Goal: Information Seeking & Learning: Learn about a topic

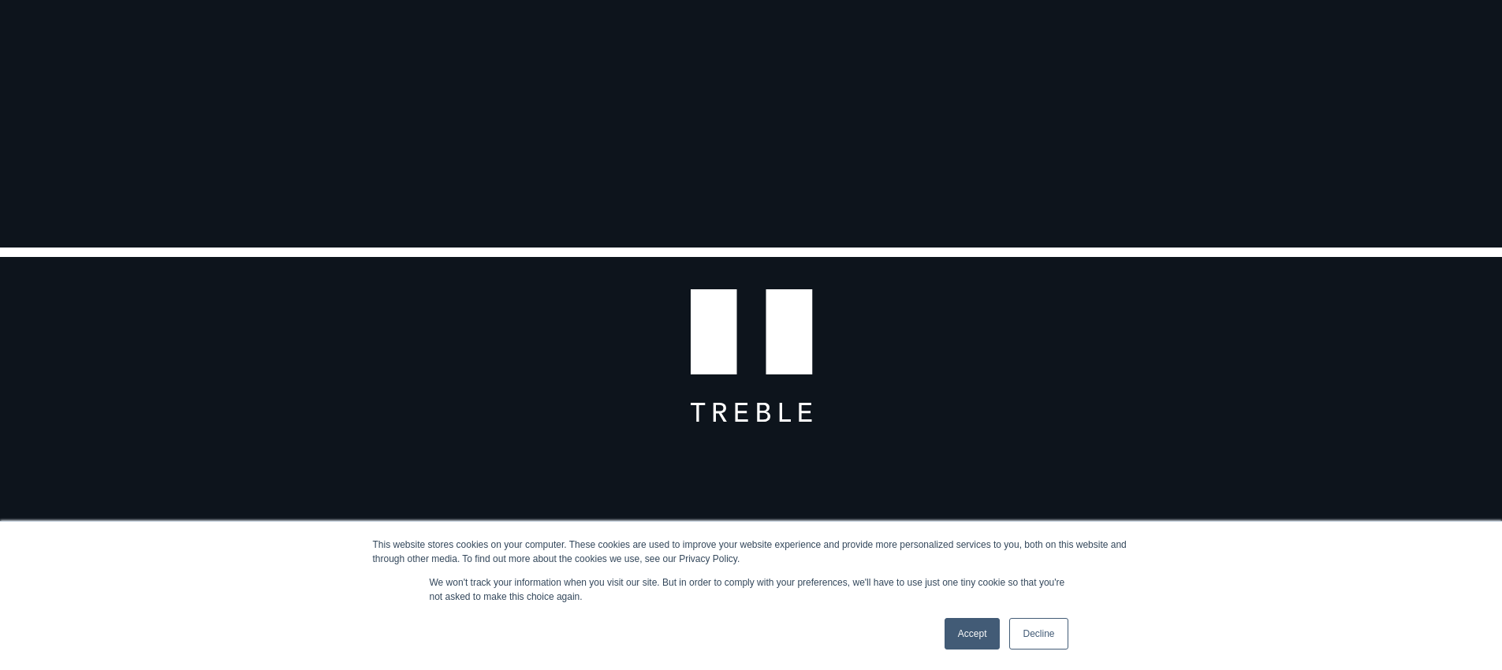
scroll to position [546, 0]
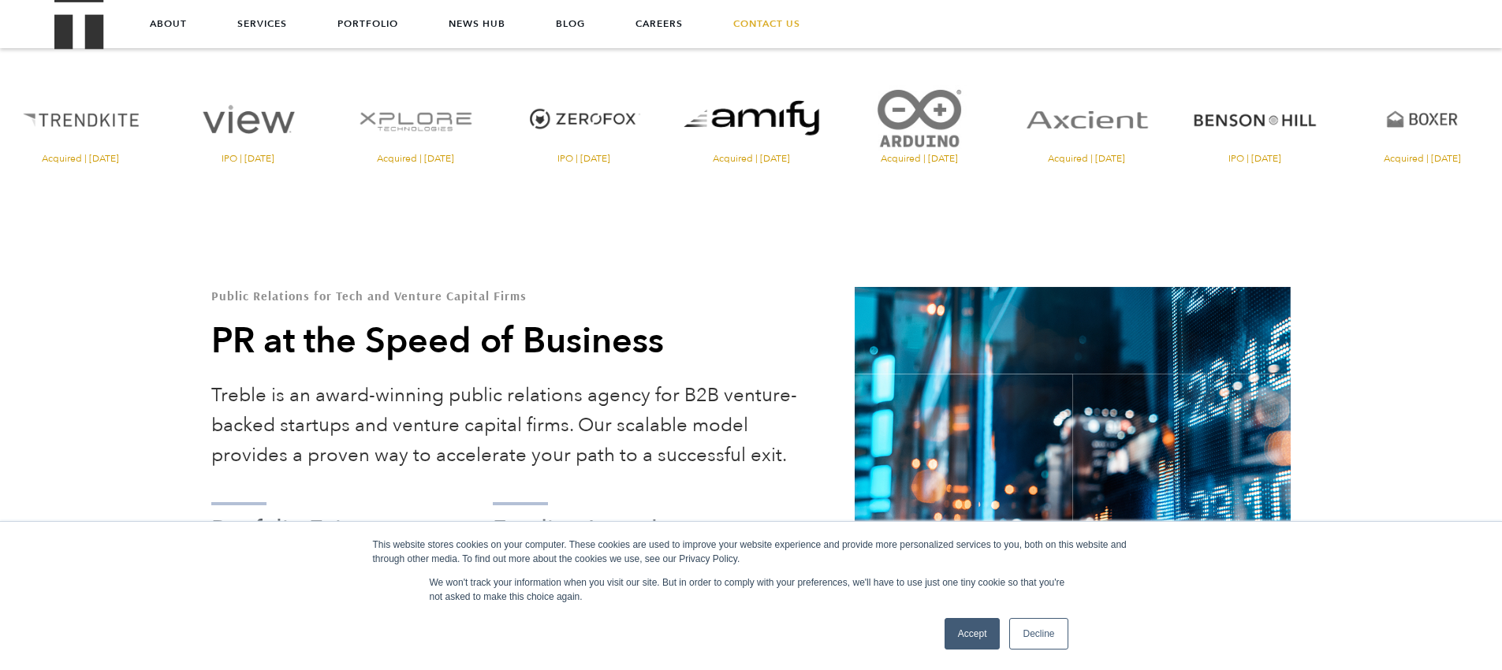
click at [977, 640] on link "Accept" at bounding box center [973, 634] width 56 height 32
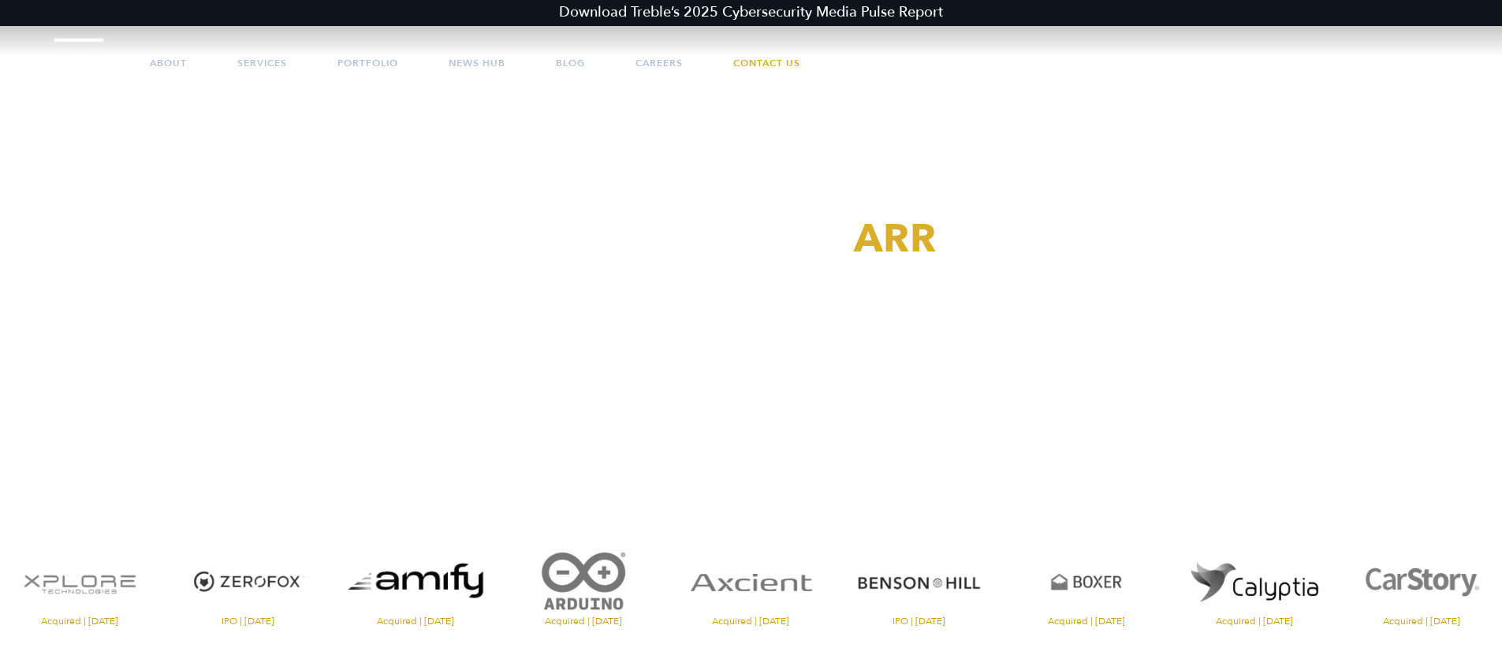
scroll to position [0, 0]
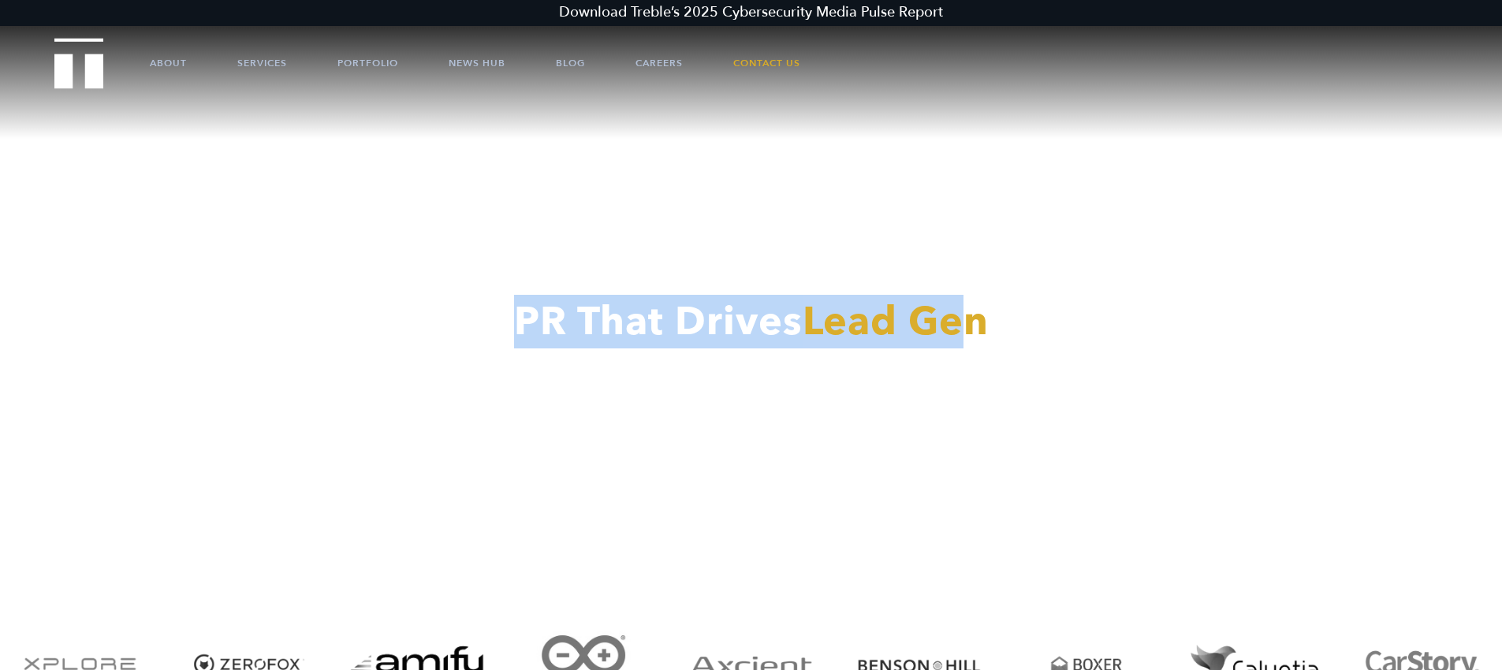
drag, startPoint x: 710, startPoint y: 314, endPoint x: 465, endPoint y: 312, distance: 244.5
click at [471, 311] on h3 "PR That Drives Lead Gen" at bounding box center [751, 322] width 1502 height 44
click at [371, 281] on video at bounding box center [751, 376] width 1502 height 752
click at [487, 211] on video at bounding box center [751, 376] width 1502 height 752
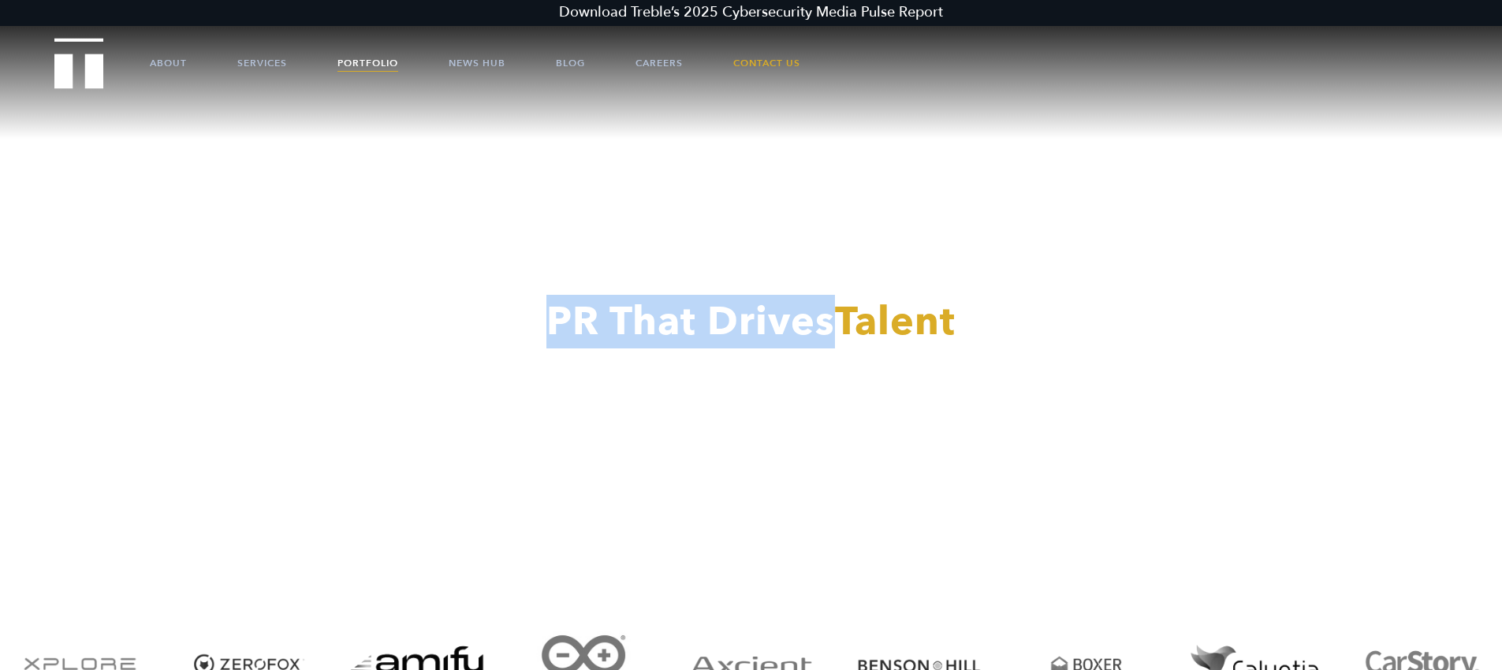
click at [352, 52] on link "Portfolio" at bounding box center [368, 62] width 61 height 47
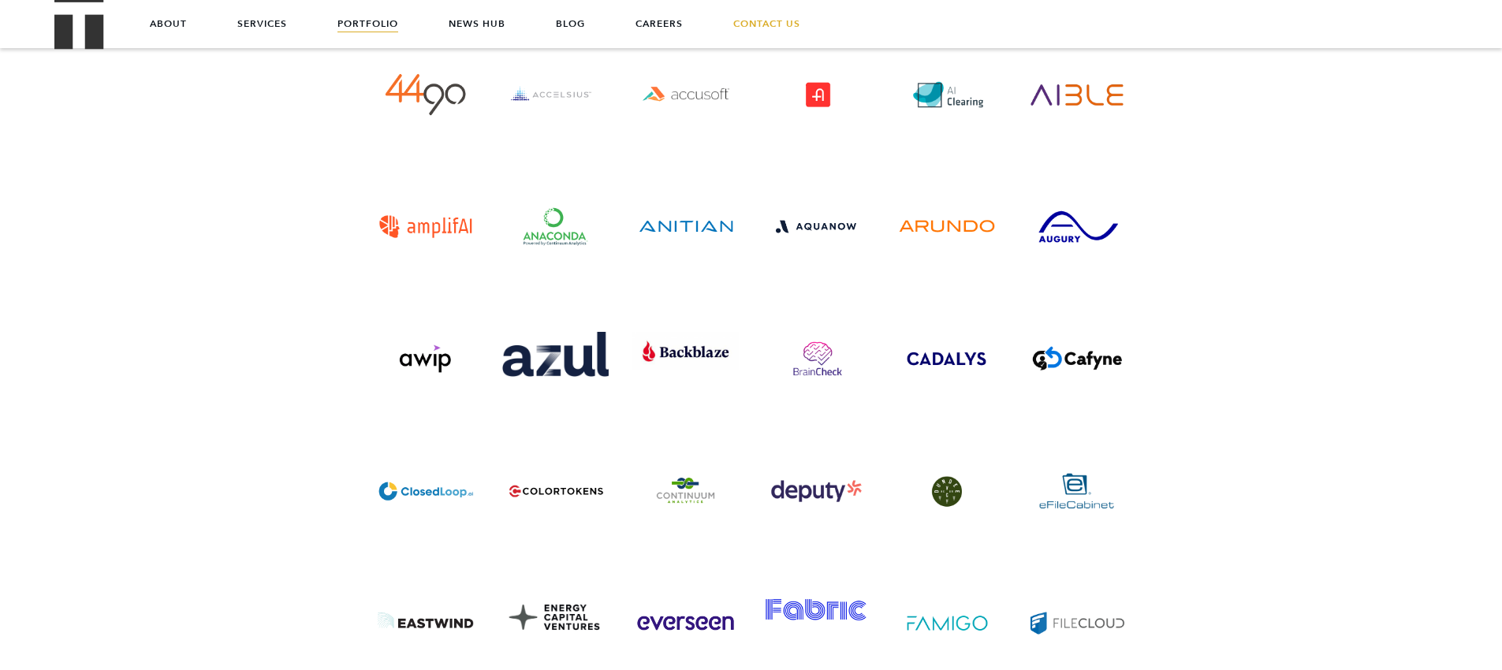
scroll to position [4081, 0]
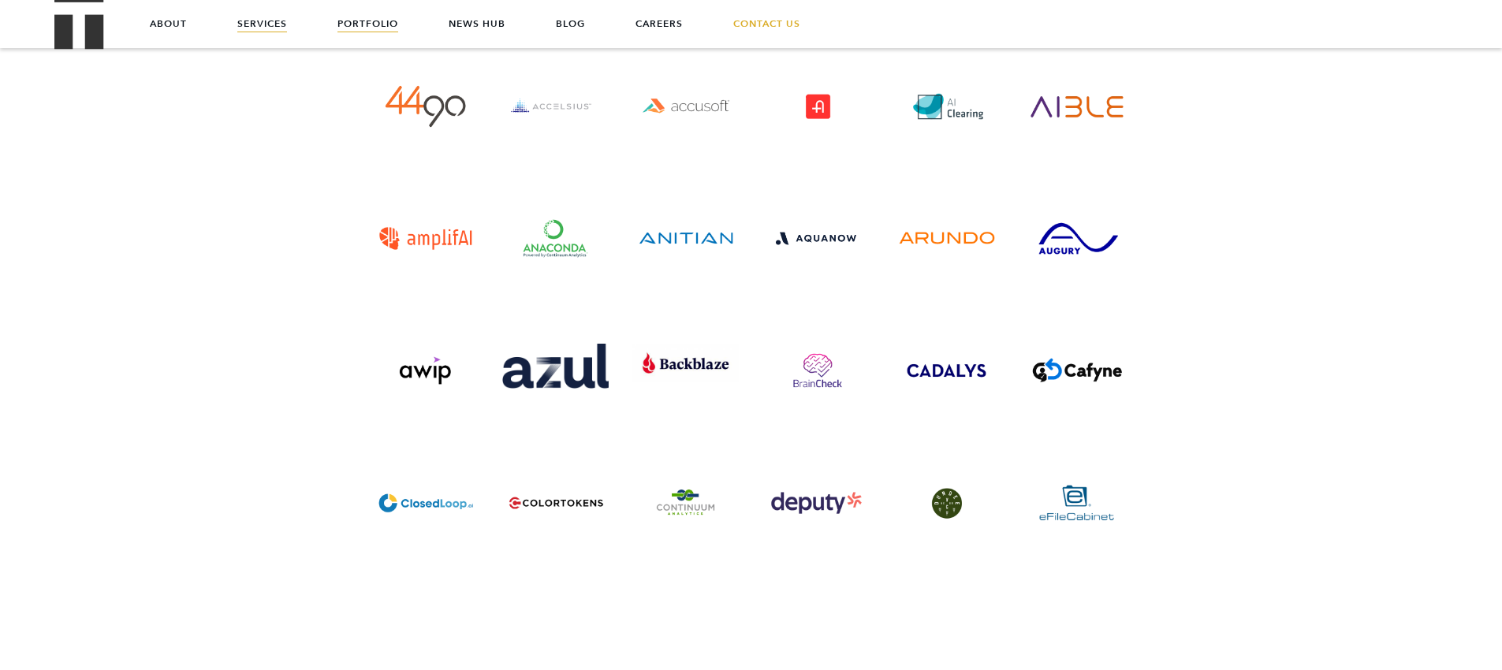
click at [264, 17] on link "Services" at bounding box center [262, 23] width 50 height 47
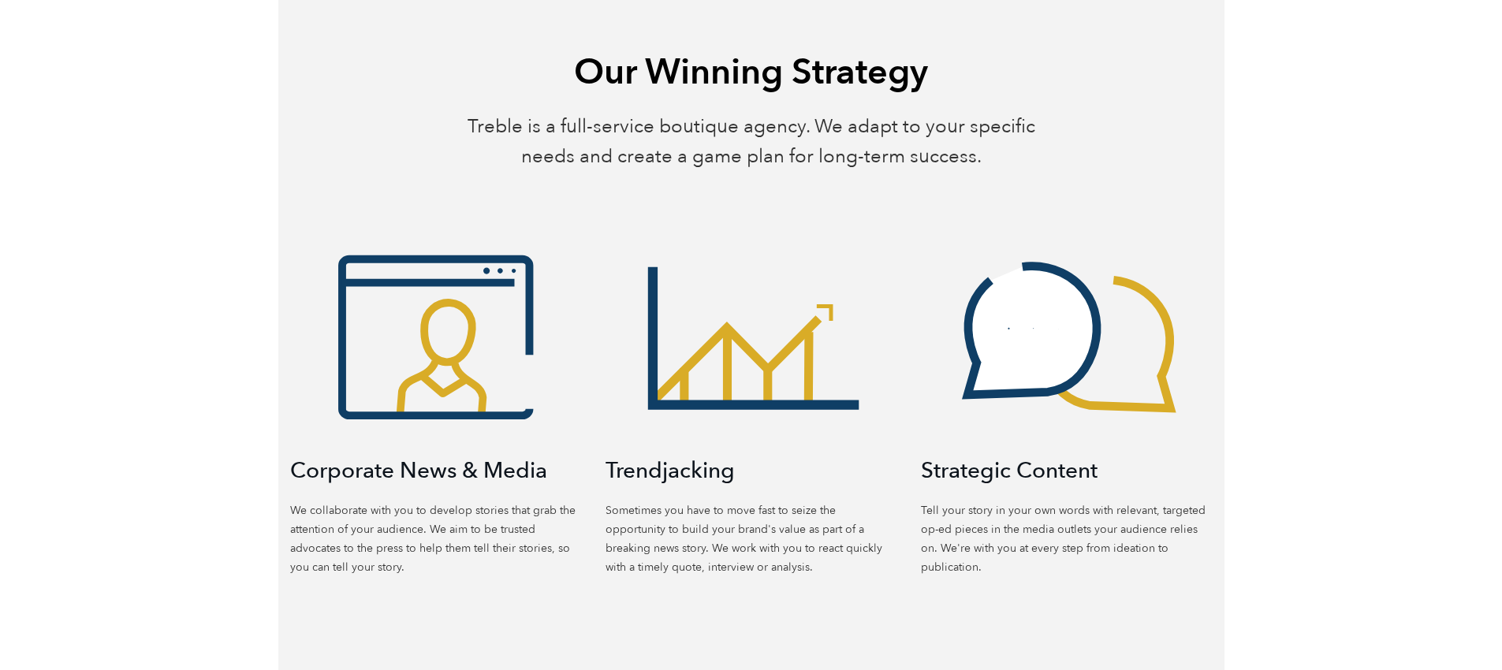
scroll to position [849, 0]
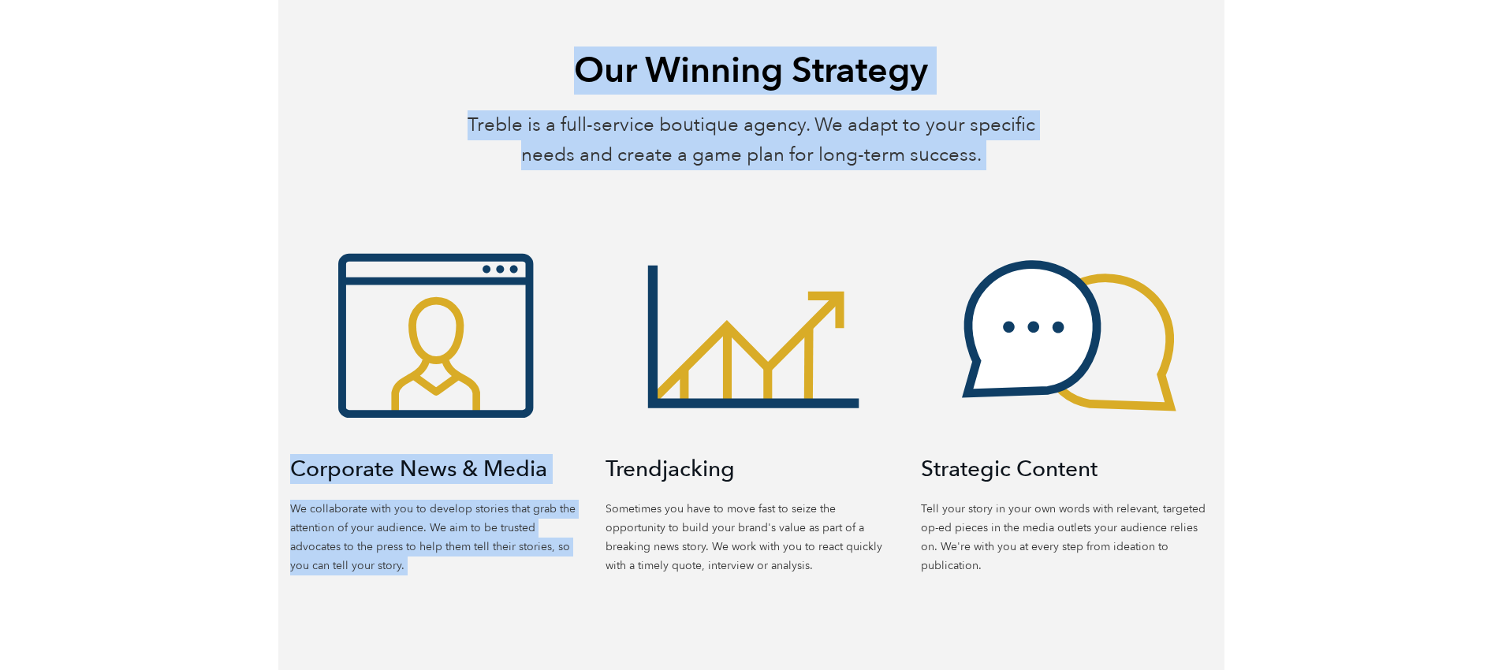
drag, startPoint x: 591, startPoint y: 78, endPoint x: 901, endPoint y: 207, distance: 335.5
click at [901, 207] on div "Our Winning Strategy Treble is a full-service boutique agency. We adapt to your…" at bounding box center [751, 311] width 946 height 528
click at [901, 205] on div "Trendjacking Sometimes you have to move fast to seize the opportunity to build …" at bounding box center [751, 376] width 315 height 397
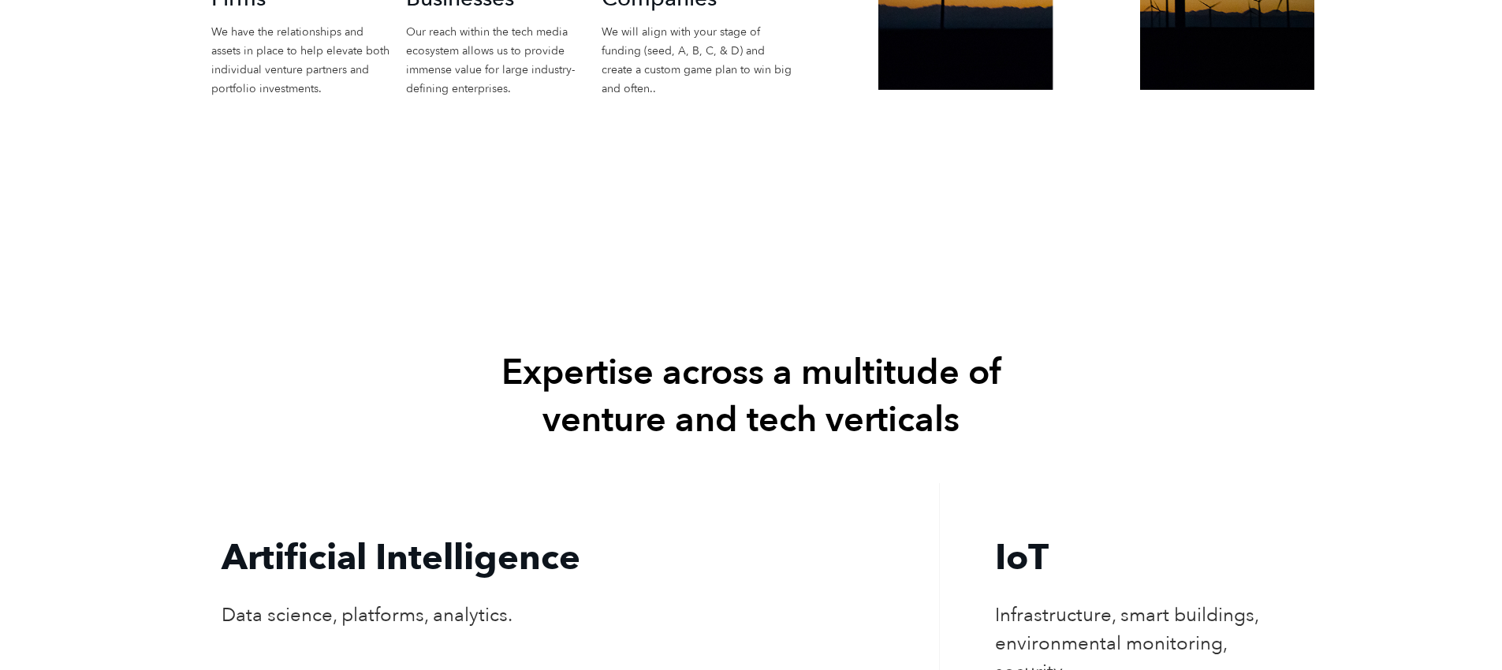
scroll to position [3162, 0]
